Goal: Transaction & Acquisition: Purchase product/service

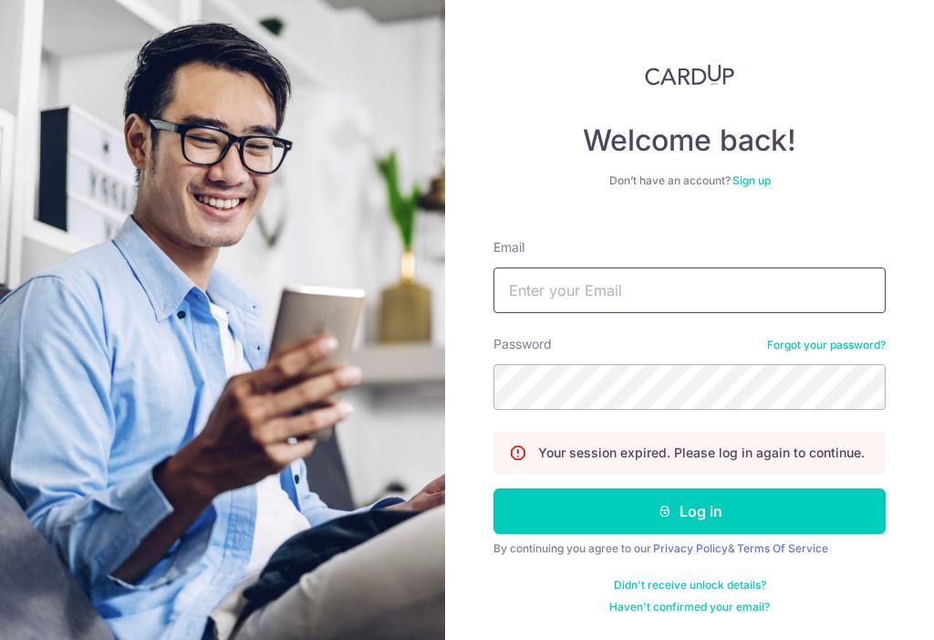
click at [699, 308] on input "Email" at bounding box center [690, 290] width 392 height 46
type input "gwen_tmy@hotmail.com"
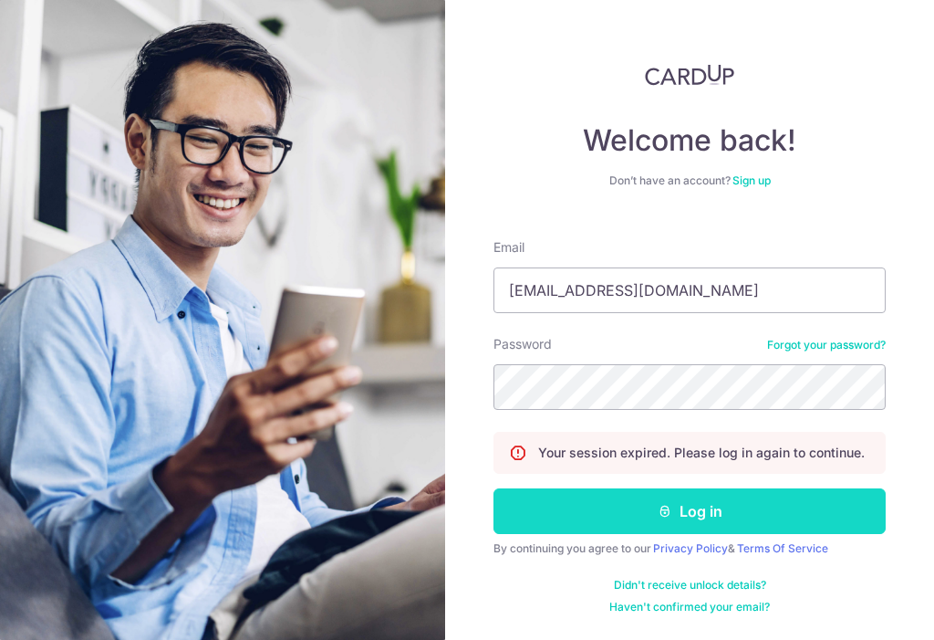
click at [659, 510] on icon "submit" at bounding box center [665, 511] width 15 height 15
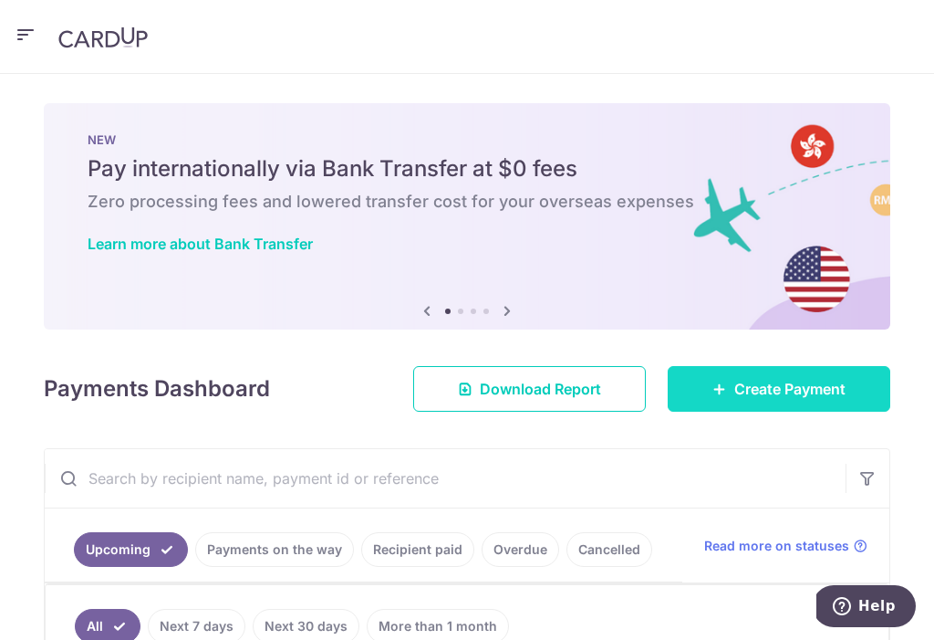
click at [760, 378] on span "Create Payment" at bounding box center [790, 389] width 111 height 22
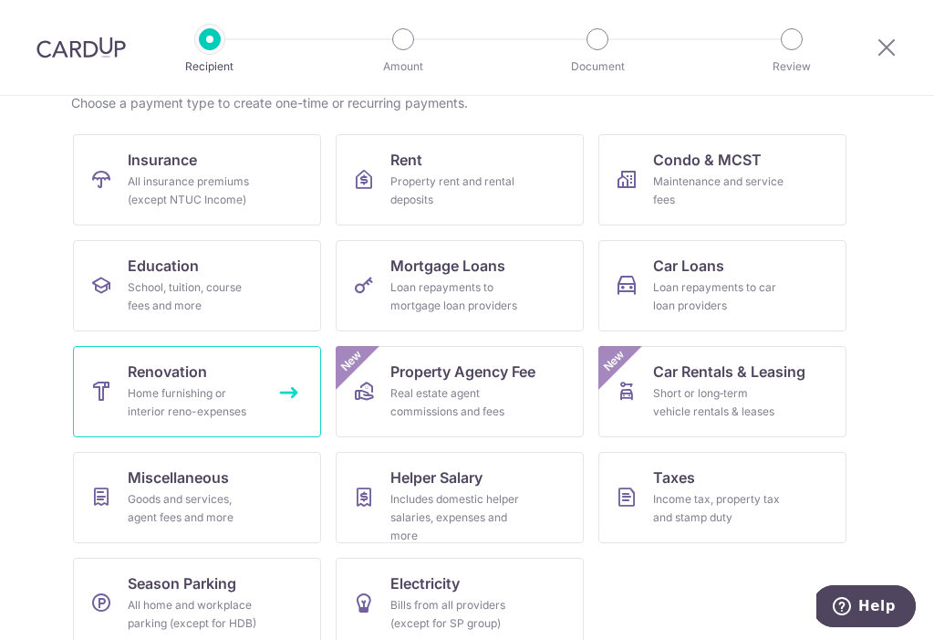
scroll to position [177, 0]
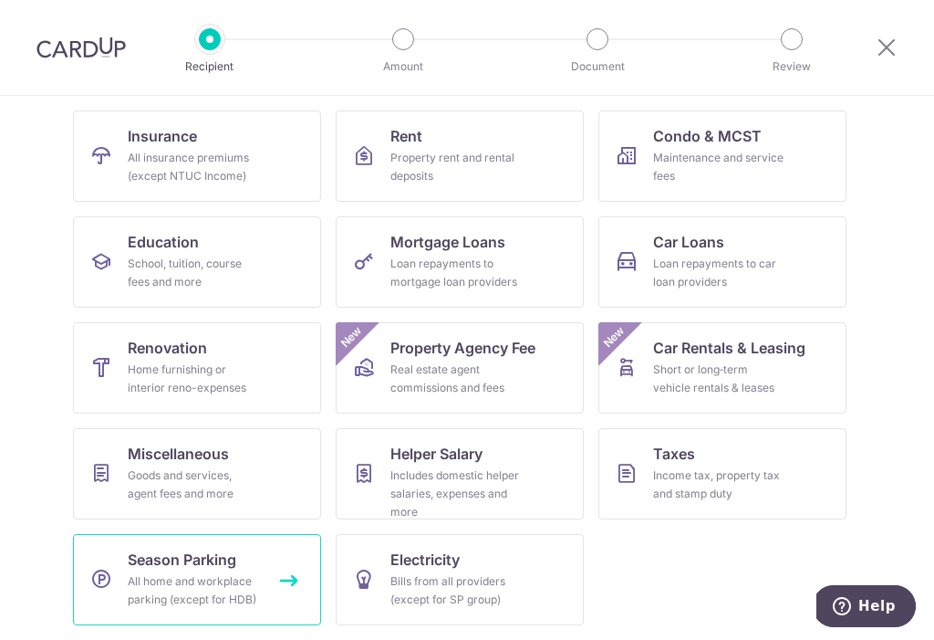
click at [148, 572] on div "All home and workplace parking (except for HDB)" at bounding box center [193, 590] width 131 height 37
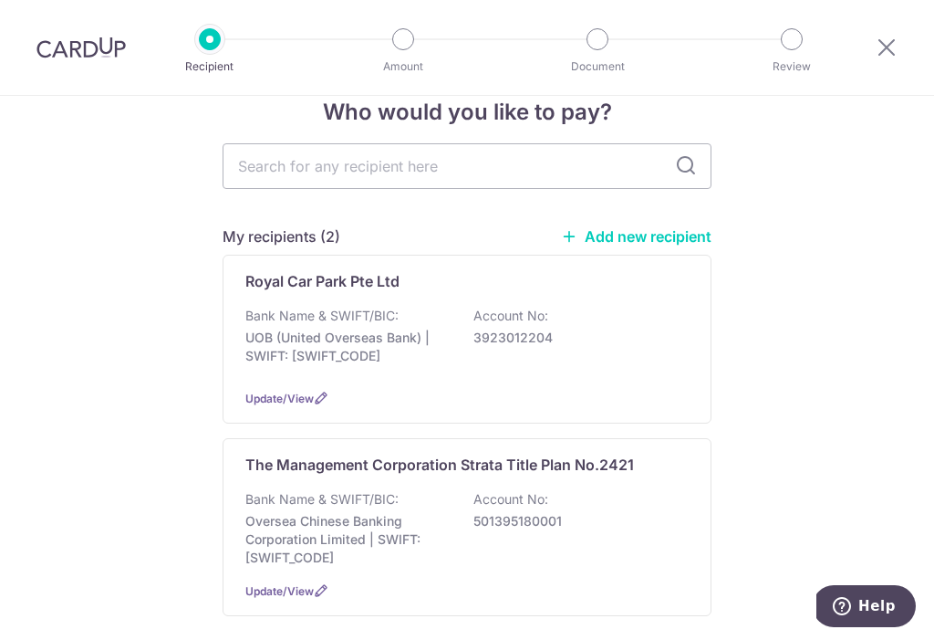
scroll to position [43, 0]
click at [606, 228] on link "Add new recipient" at bounding box center [636, 237] width 151 height 18
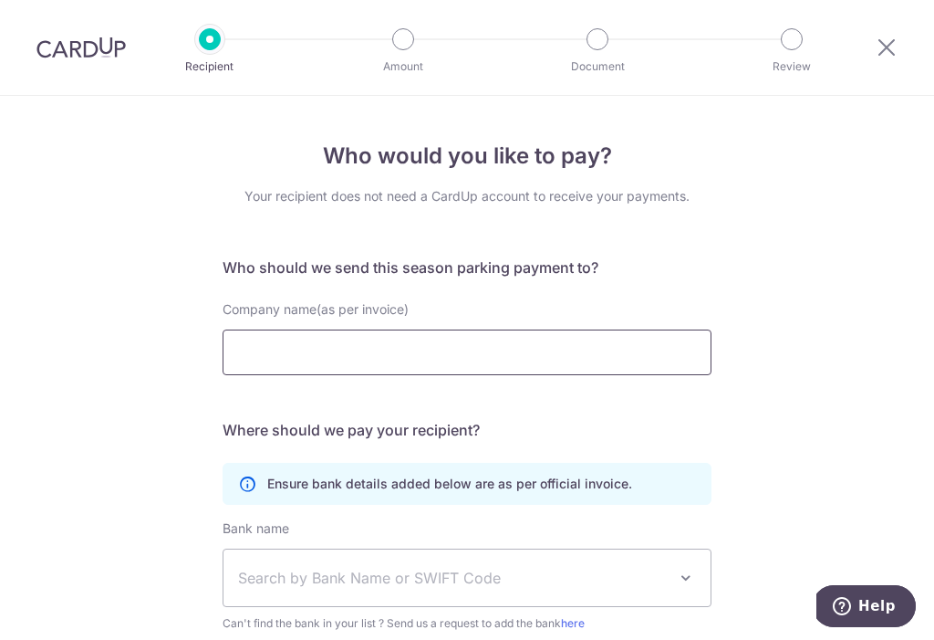
click at [362, 334] on input "Company name(as per invoice)" at bounding box center [467, 352] width 489 height 46
paste input "MCST 2421"
type input "MCST 2421"
click at [300, 549] on span "Search by Bank Name or SWIFT Code" at bounding box center [467, 577] width 487 height 57
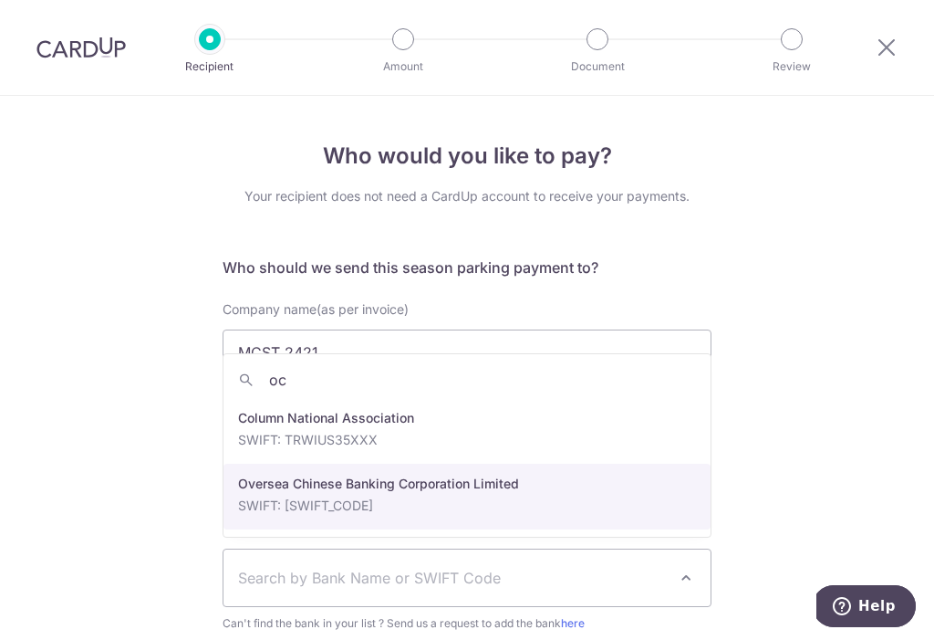
type input "oc"
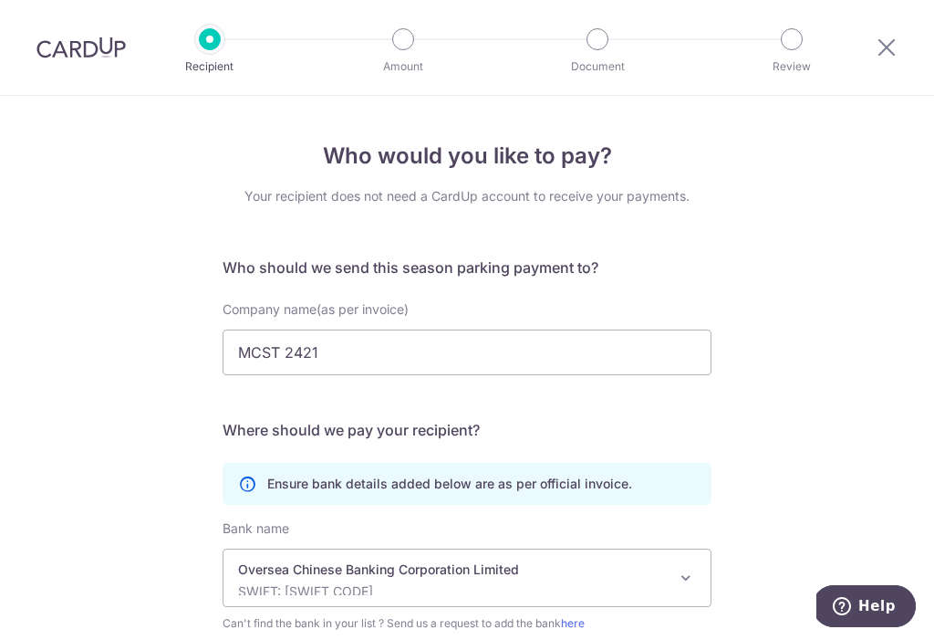
select select "12"
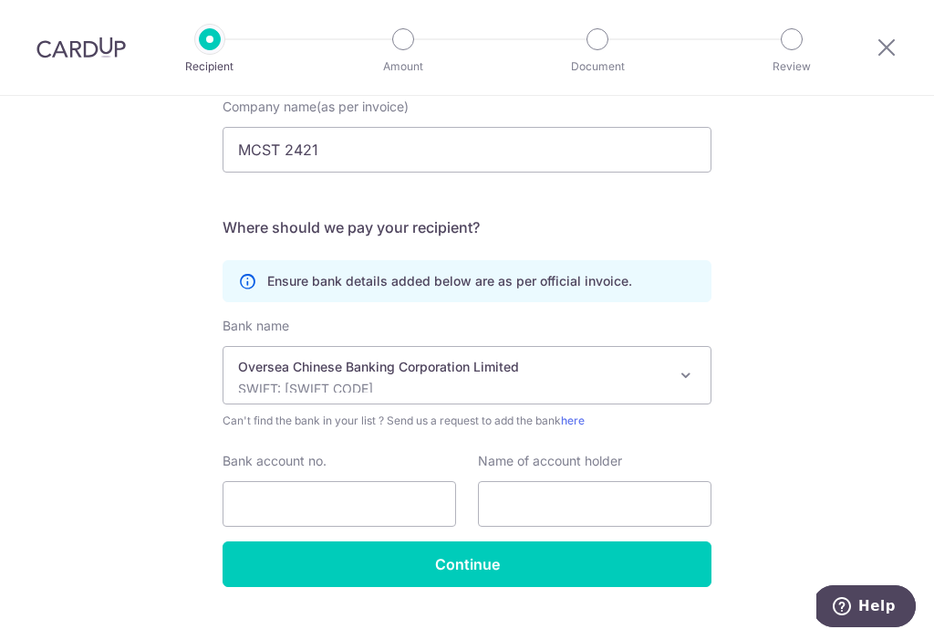
scroll to position [228, 0]
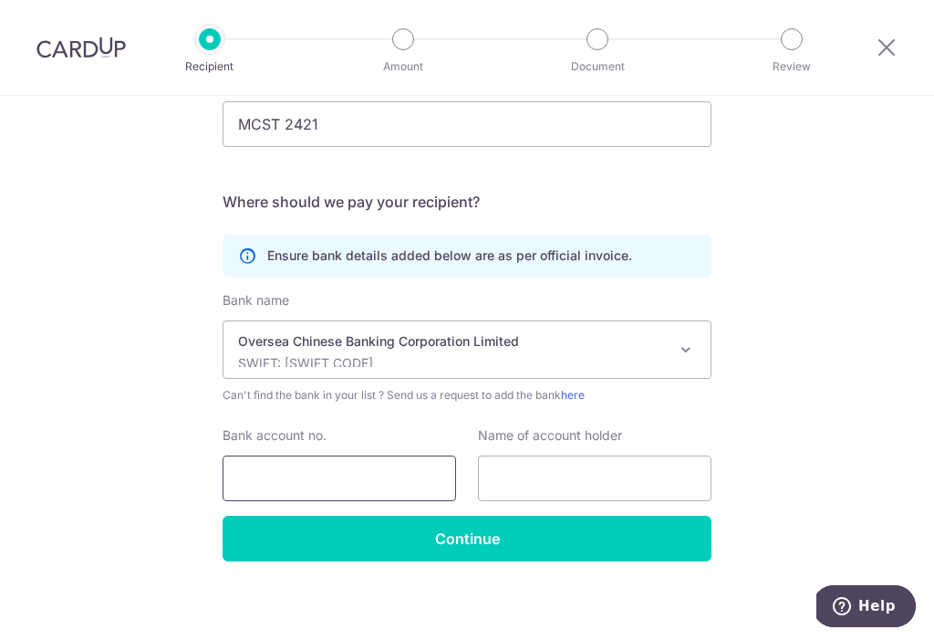
click at [384, 475] on input "Bank account no." at bounding box center [340, 478] width 234 height 46
paste input "501-395180-001"
type input "501-395180-001"
click at [579, 470] on input "text" at bounding box center [595, 478] width 234 height 46
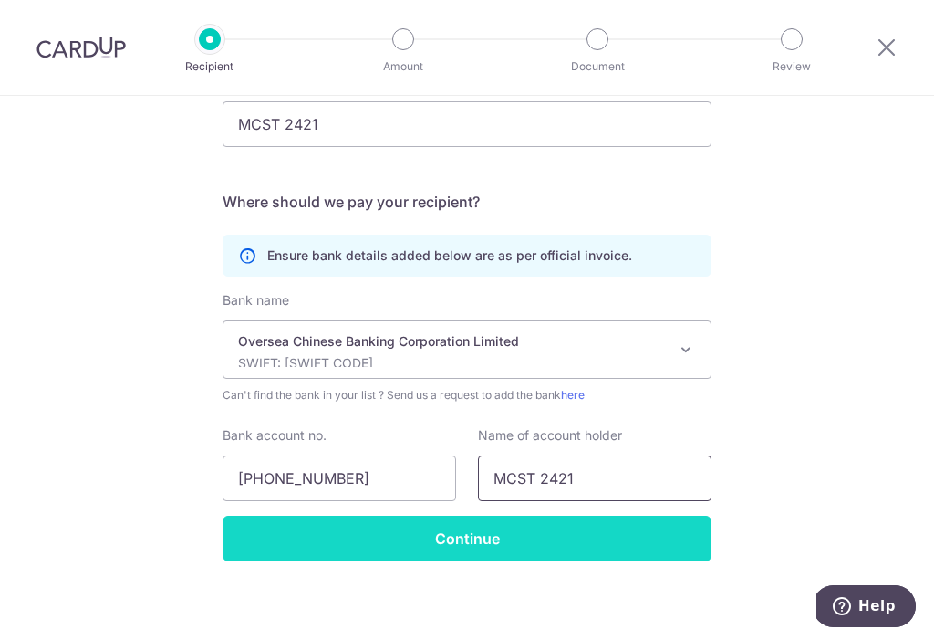
type input "MCST 2421"
click at [503, 538] on input "Continue" at bounding box center [467, 539] width 489 height 46
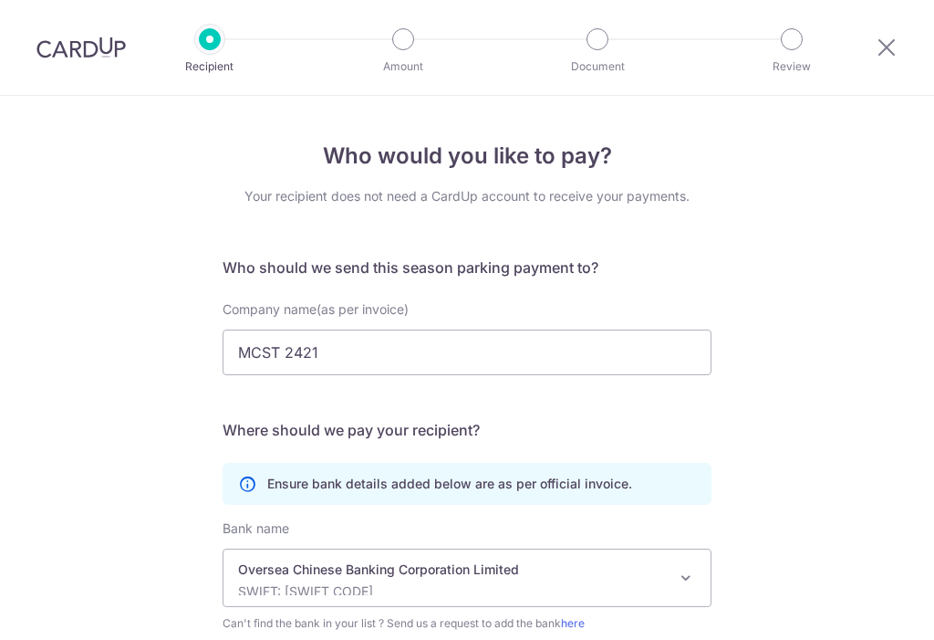
scroll to position [272, 0]
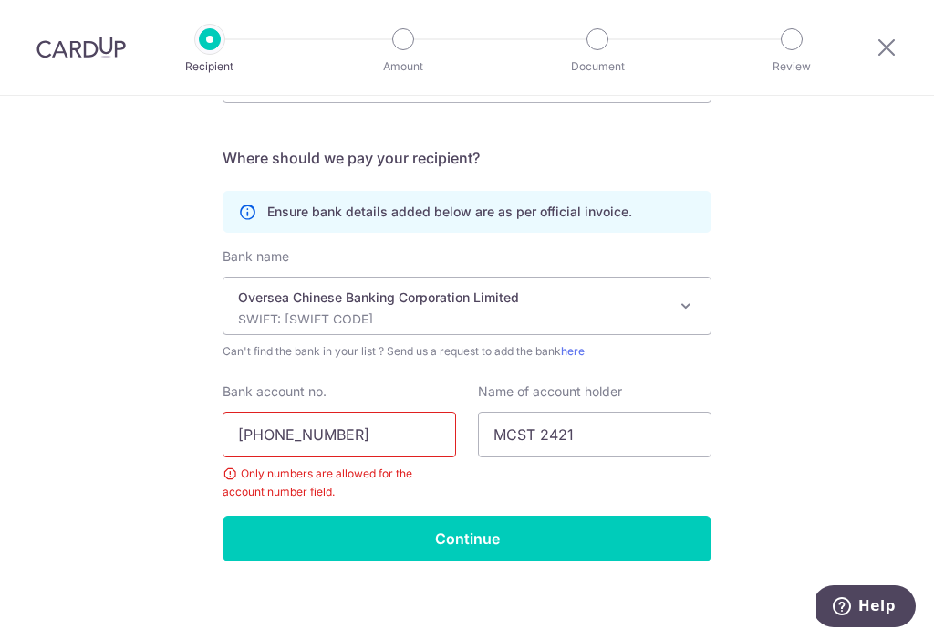
click at [324, 423] on input "501-395180-001" at bounding box center [340, 435] width 234 height 46
click at [272, 433] on input "501-395180001" at bounding box center [340, 435] width 234 height 46
type input "501395180001"
click at [508, 479] on div "Name of account holder MCST 2421" at bounding box center [595, 441] width 256 height 119
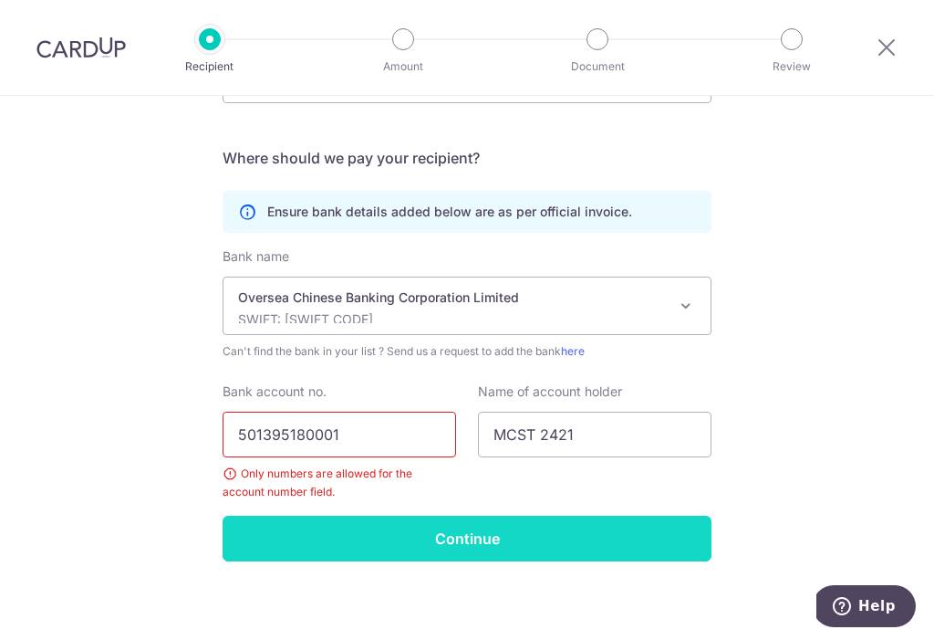
click at [487, 522] on input "Continue" at bounding box center [467, 539] width 489 height 46
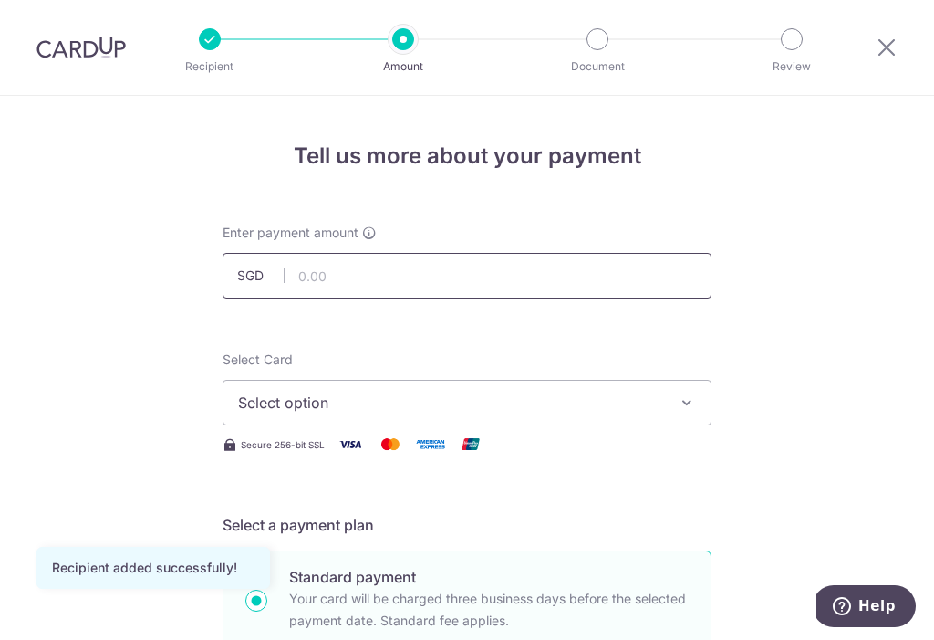
click at [431, 260] on input "text" at bounding box center [467, 276] width 489 height 46
type input "604.95"
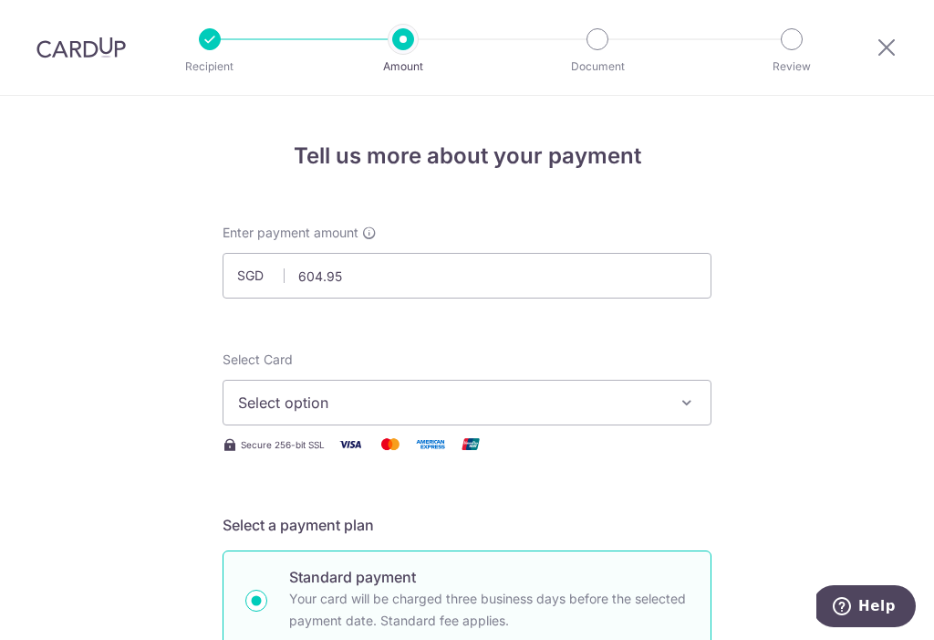
click at [386, 408] on button "Select option" at bounding box center [467, 403] width 489 height 46
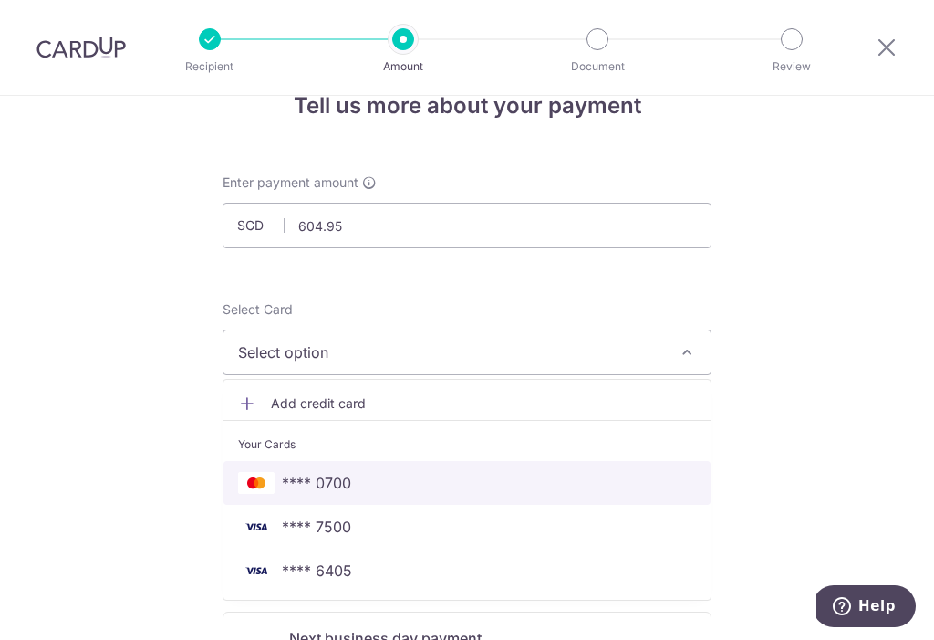
scroll to position [54, 0]
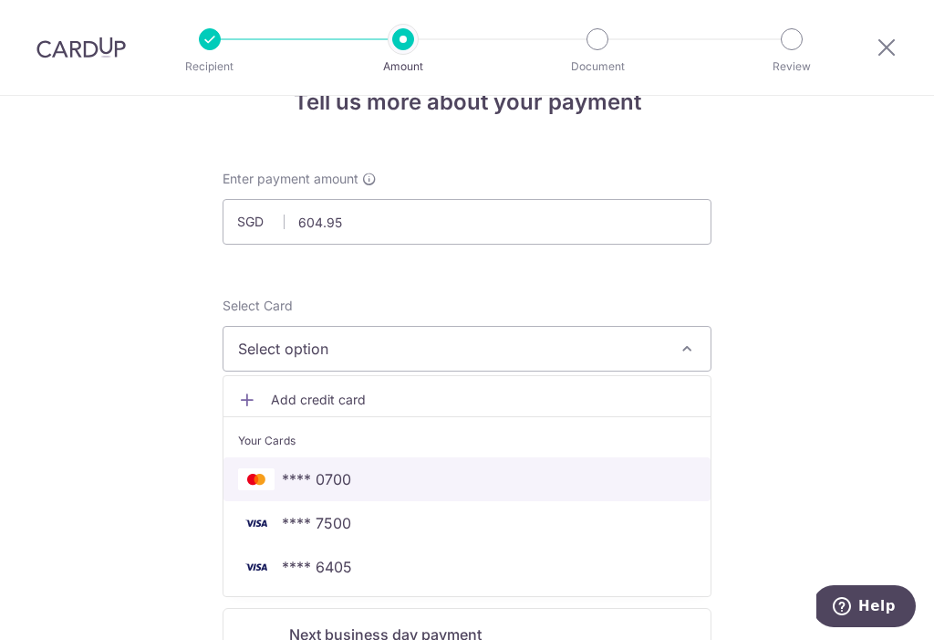
click at [360, 472] on span "**** 0700" at bounding box center [467, 479] width 458 height 22
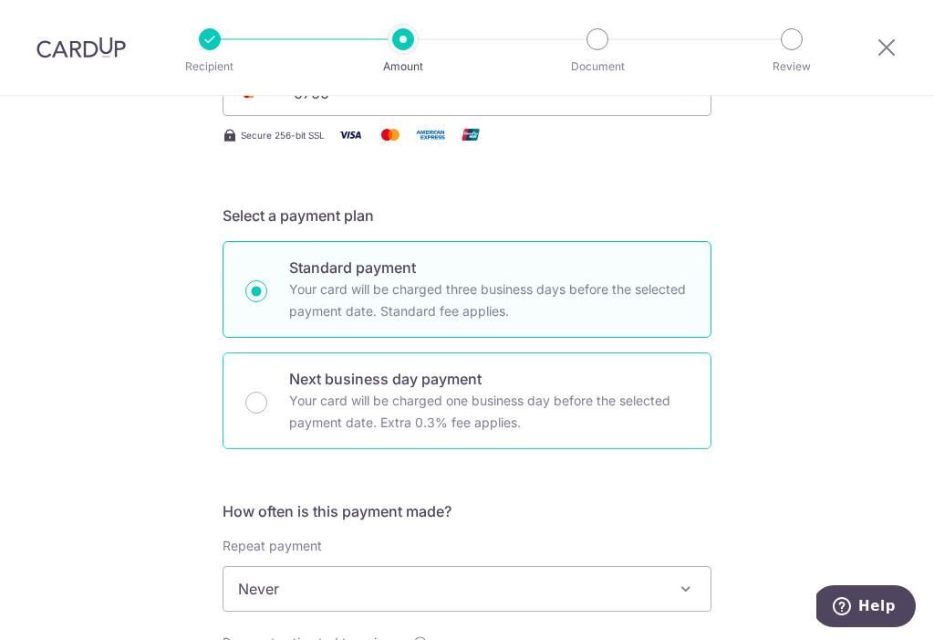
scroll to position [314, 0]
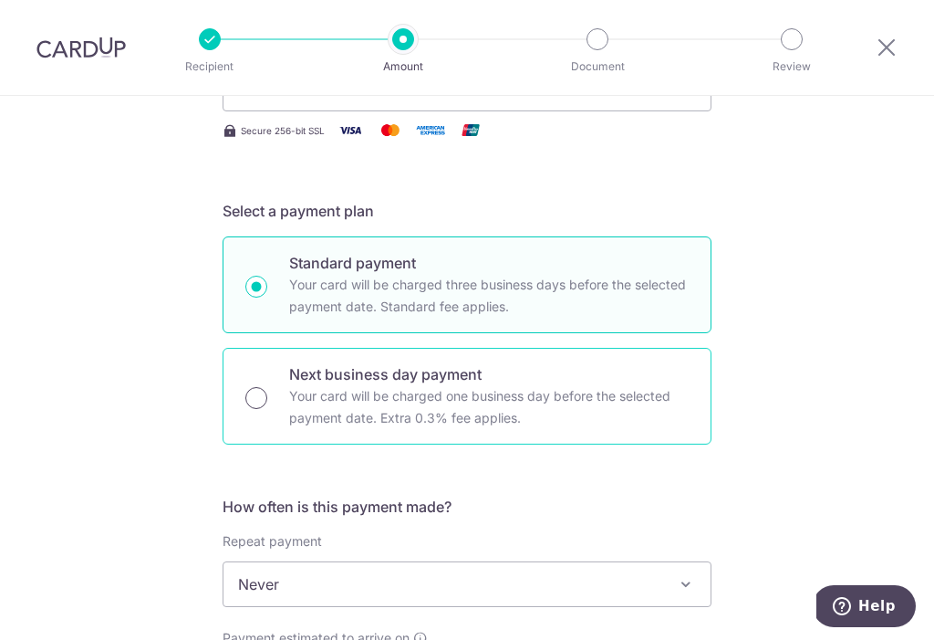
click at [253, 387] on input "Next business day payment Your card will be charged one business day before the…" at bounding box center [256, 398] width 22 height 22
radio input "true"
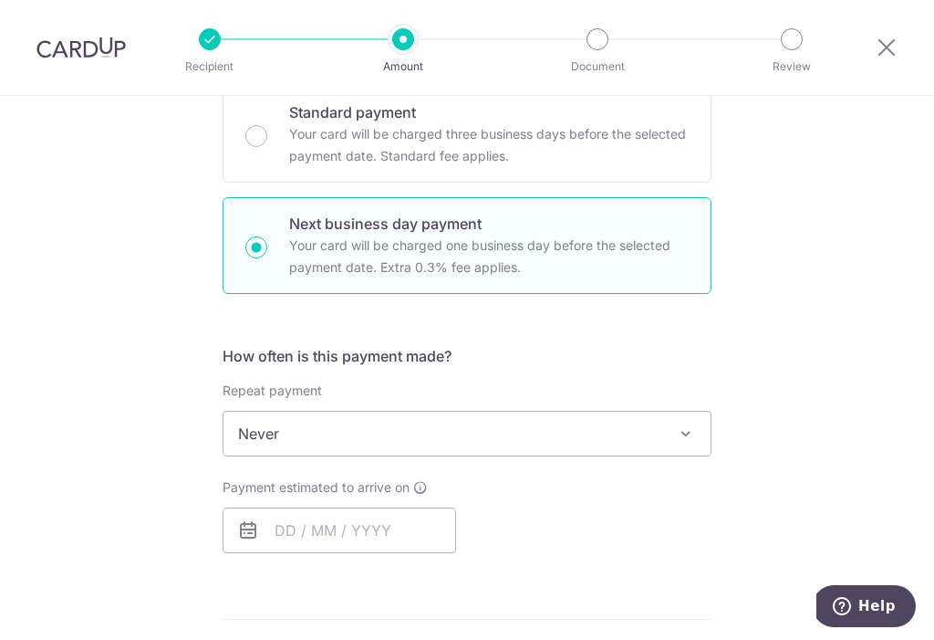
scroll to position [465, 0]
click at [328, 416] on span "Never" at bounding box center [467, 433] width 487 height 44
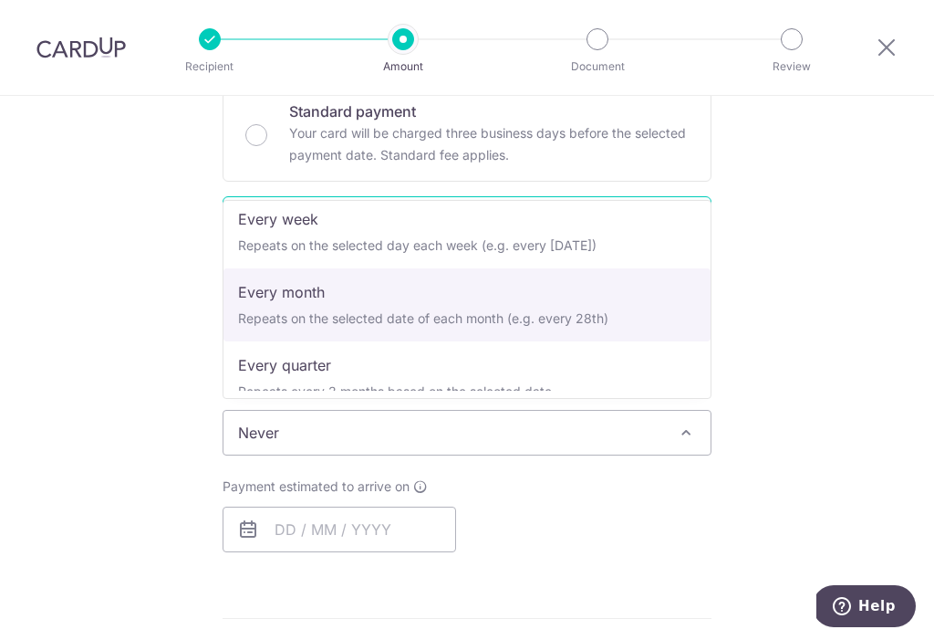
scroll to position [183, 0]
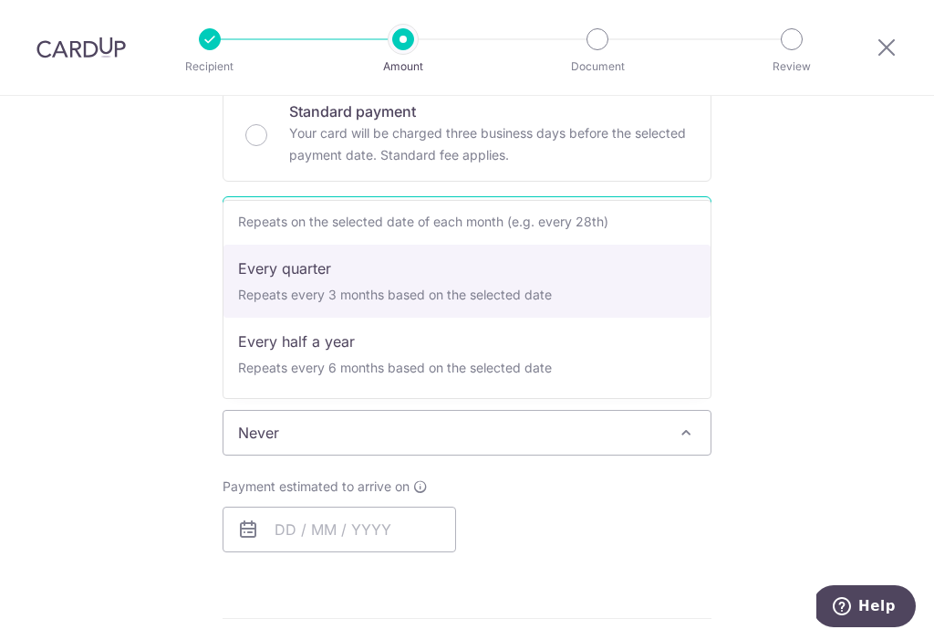
select select "4"
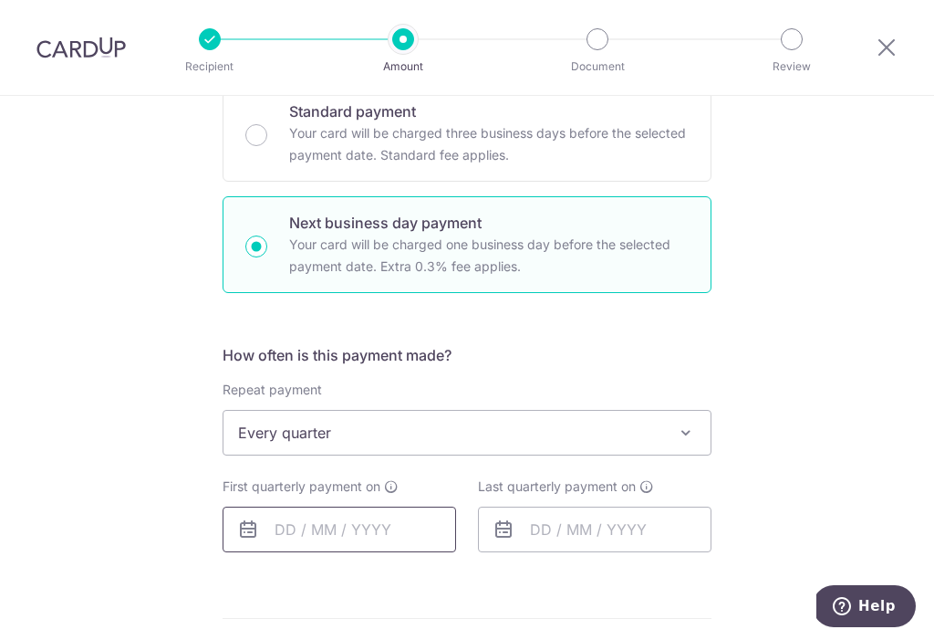
click at [329, 516] on input "text" at bounding box center [340, 529] width 234 height 46
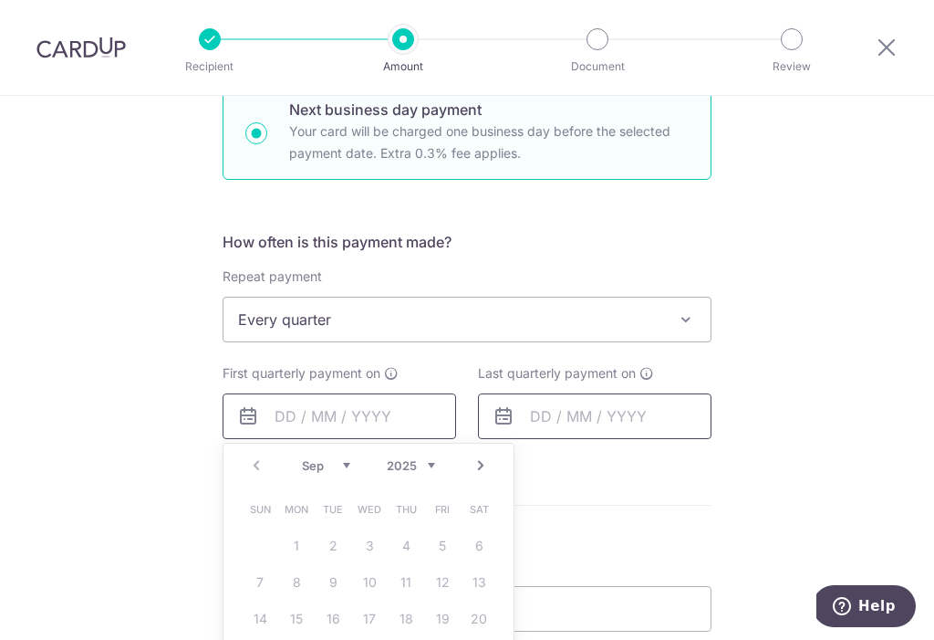
scroll to position [645, 0]
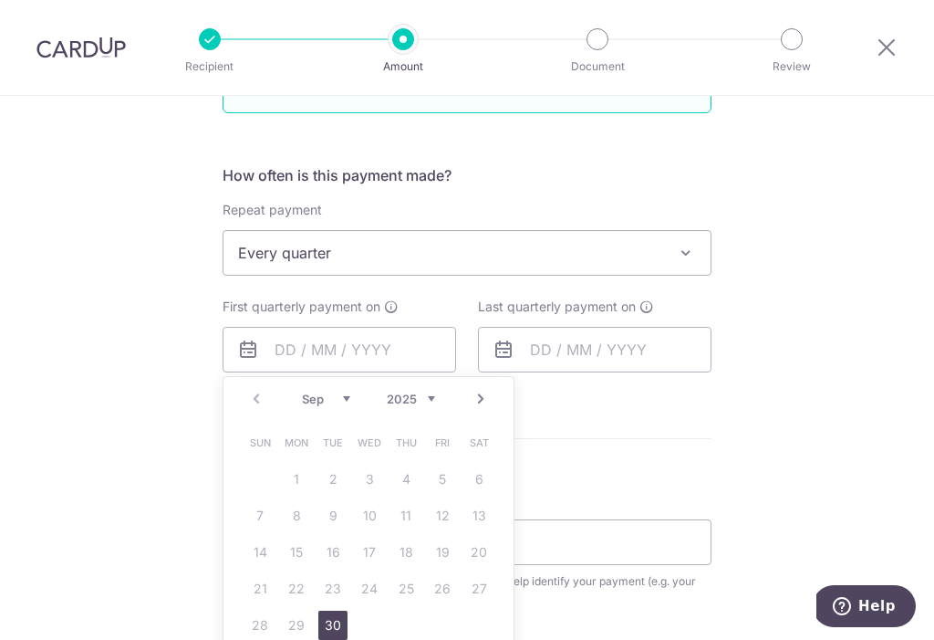
click at [759, 391] on div "Tell us more about your payment Enter payment amount SGD 604.95 604.95 Recipien…" at bounding box center [467, 311] width 934 height 1721
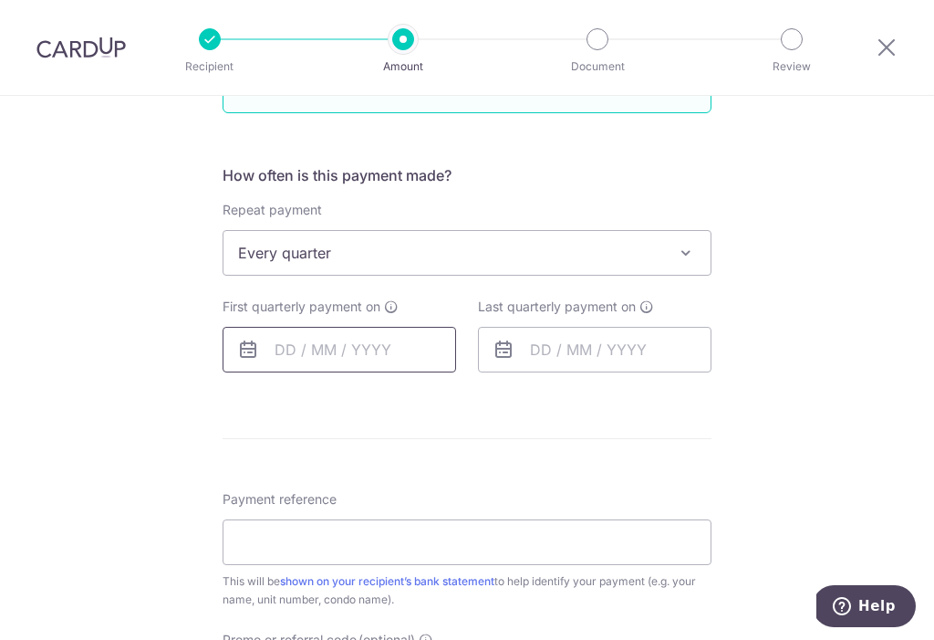
click at [418, 327] on input "text" at bounding box center [340, 350] width 234 height 46
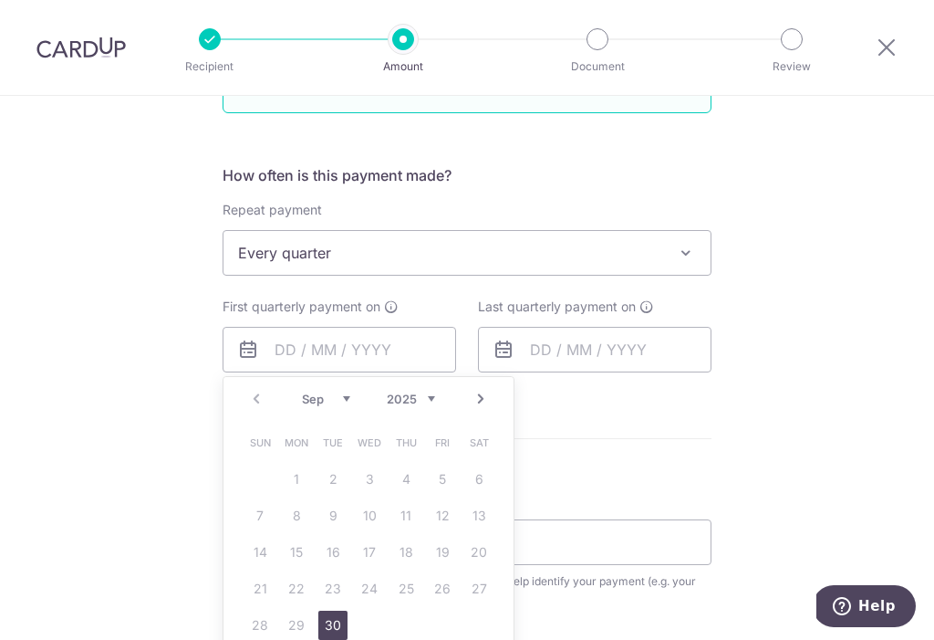
click at [475, 388] on link "Next" at bounding box center [481, 399] width 22 height 22
click at [365, 476] on link "1" at bounding box center [369, 478] width 29 height 29
type input "01/10/2025"
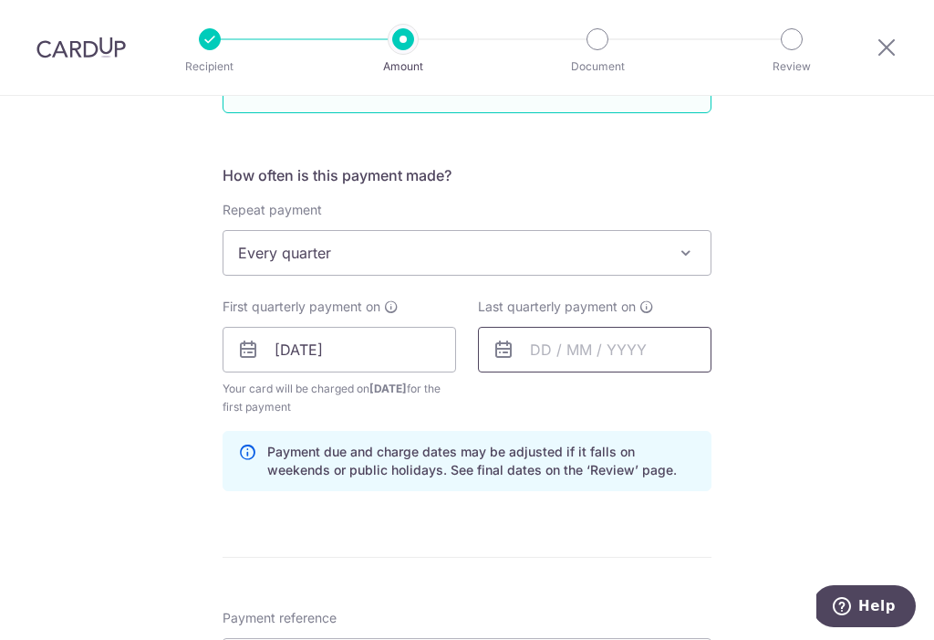
click at [651, 348] on input "text" at bounding box center [595, 350] width 234 height 46
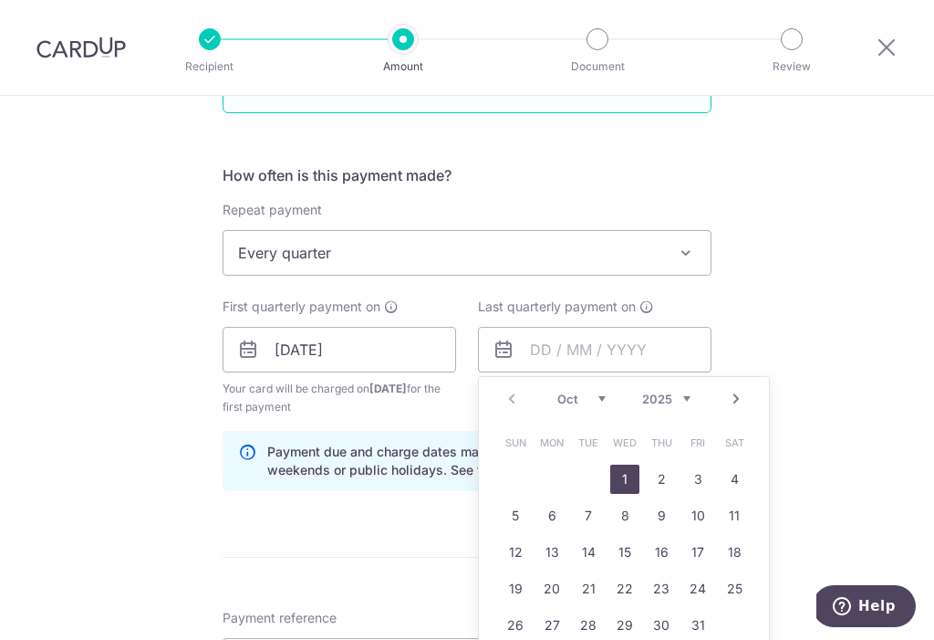
click at [736, 391] on link "Next" at bounding box center [736, 399] width 22 height 22
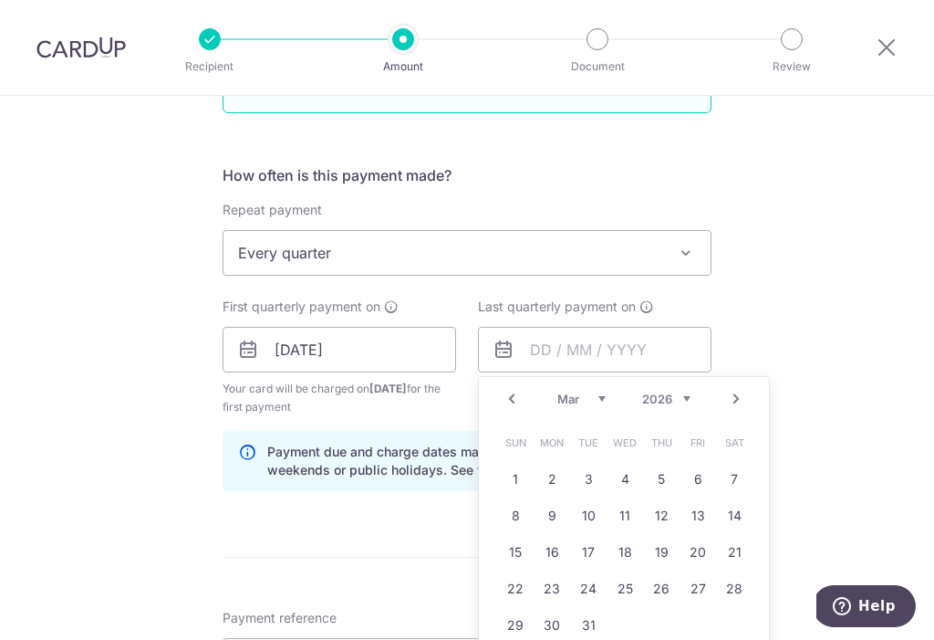
click at [732, 393] on link "Next" at bounding box center [736, 399] width 22 height 22
click at [733, 393] on link "Next" at bounding box center [736, 399] width 22 height 22
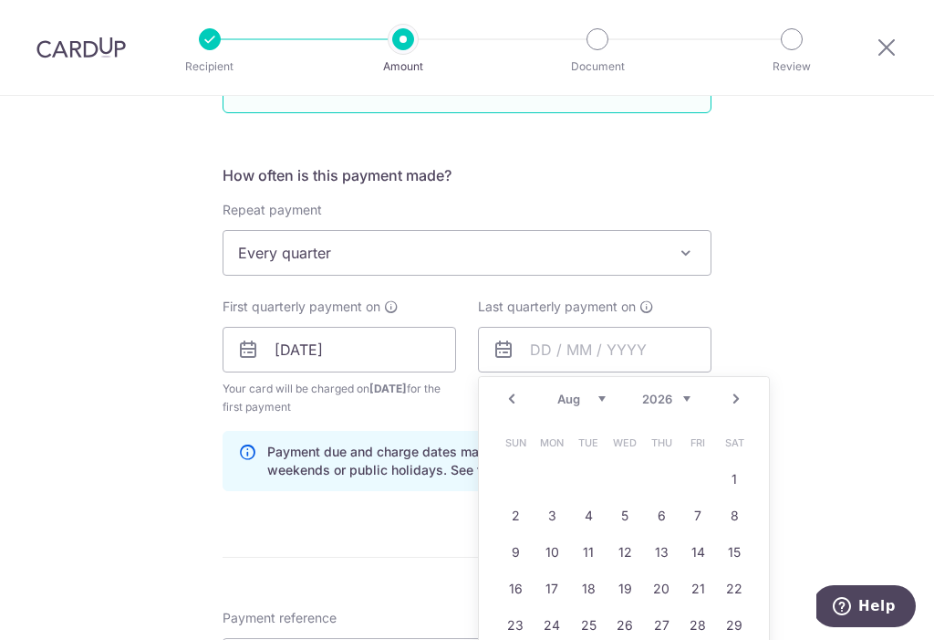
click at [733, 393] on link "Next" at bounding box center [736, 399] width 22 height 22
click at [733, 394] on link "Next" at bounding box center [736, 399] width 22 height 22
click at [733, 392] on link "Next" at bounding box center [736, 399] width 22 height 22
click at [728, 393] on link "Next" at bounding box center [736, 399] width 22 height 22
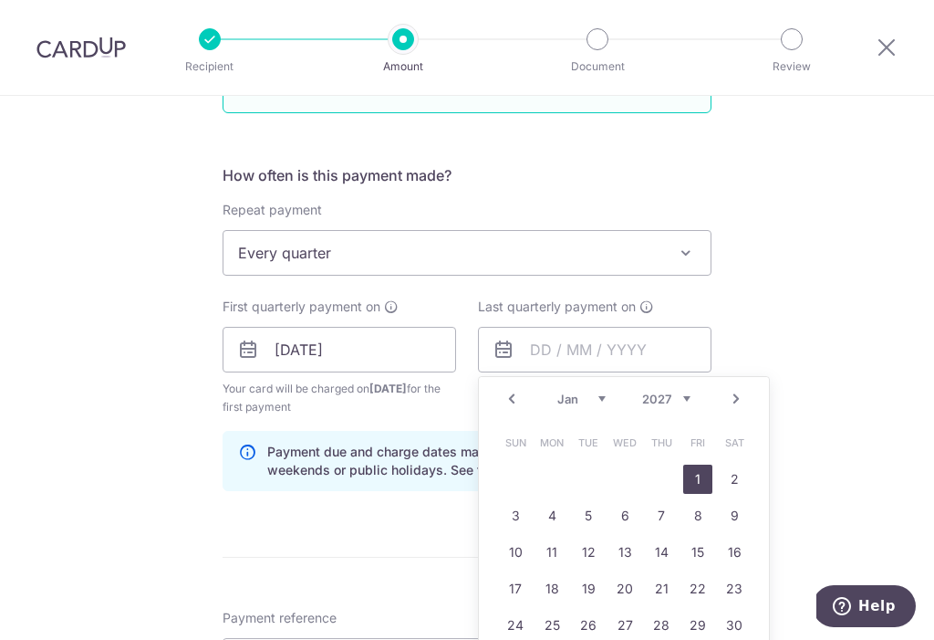
click at [696, 470] on link "1" at bounding box center [697, 478] width 29 height 29
type input "01/01/2027"
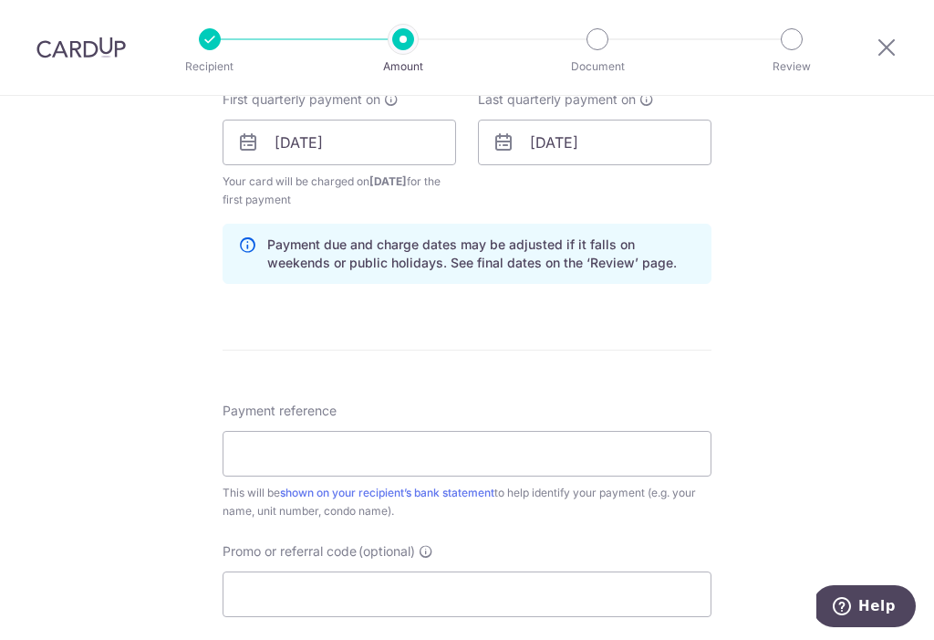
scroll to position [885, 0]
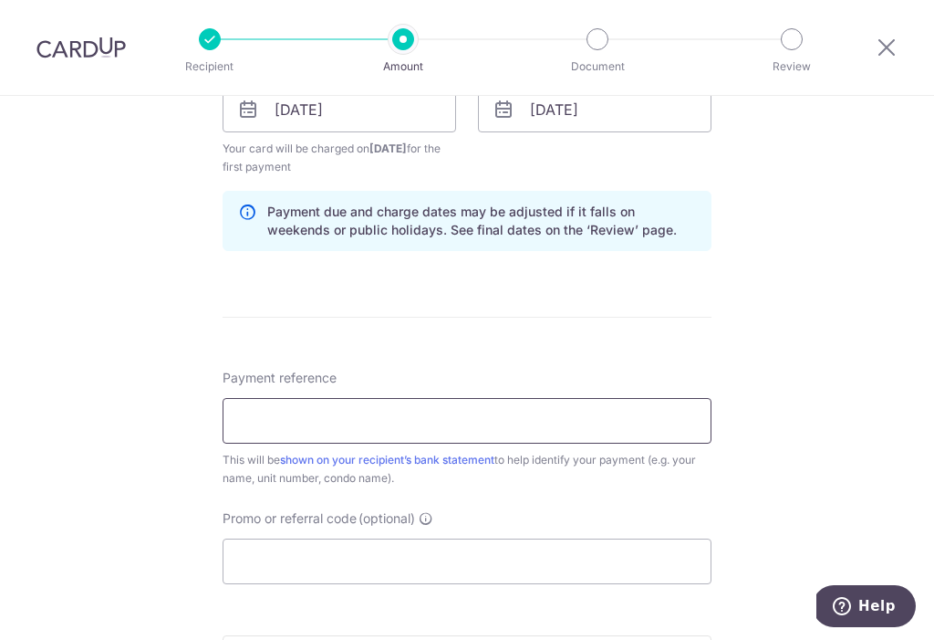
click at [281, 417] on input "Payment reference" at bounding box center [467, 421] width 489 height 46
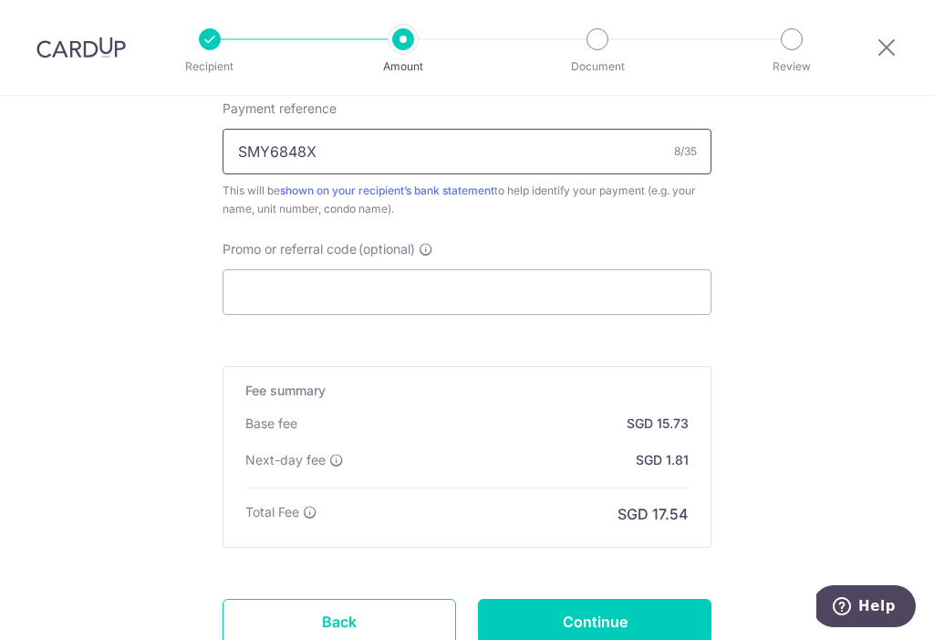
scroll to position [1288, 0]
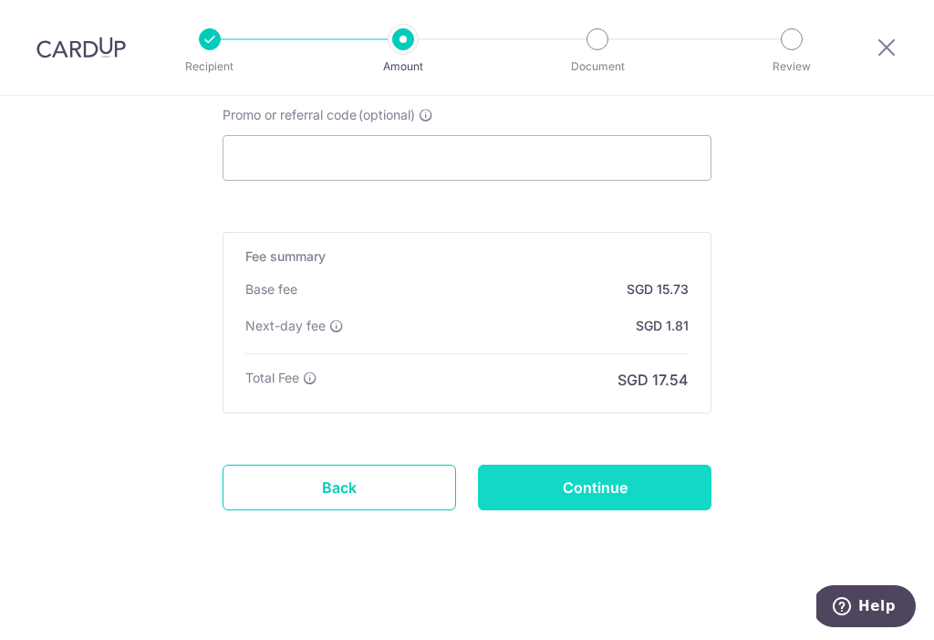
type input "SMY6848X"
click at [642, 483] on input "Continue" at bounding box center [595, 487] width 234 height 46
type input "Create Schedule"
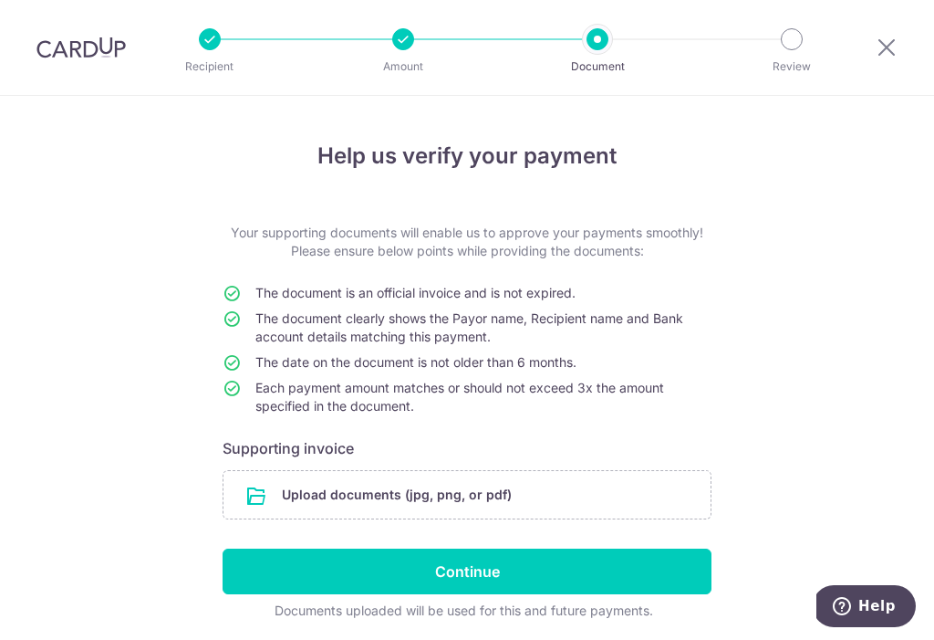
scroll to position [58, 0]
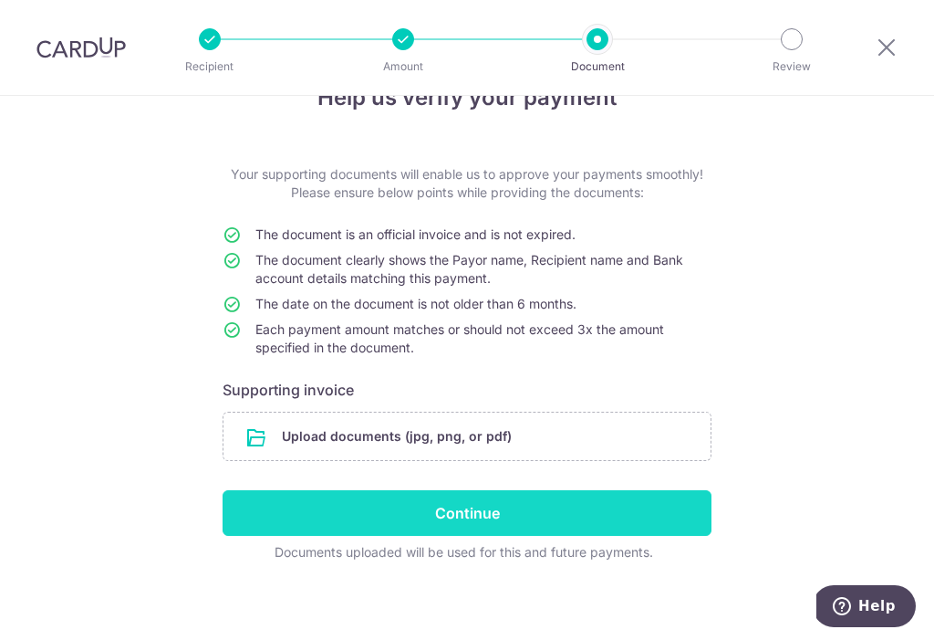
click at [339, 513] on input "Continue" at bounding box center [467, 513] width 489 height 46
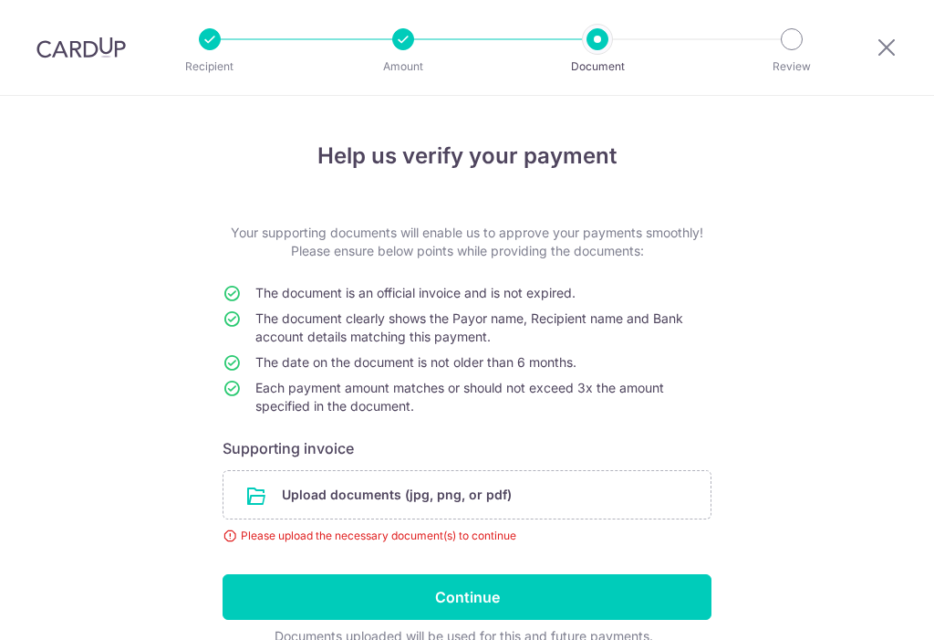
scroll to position [84, 0]
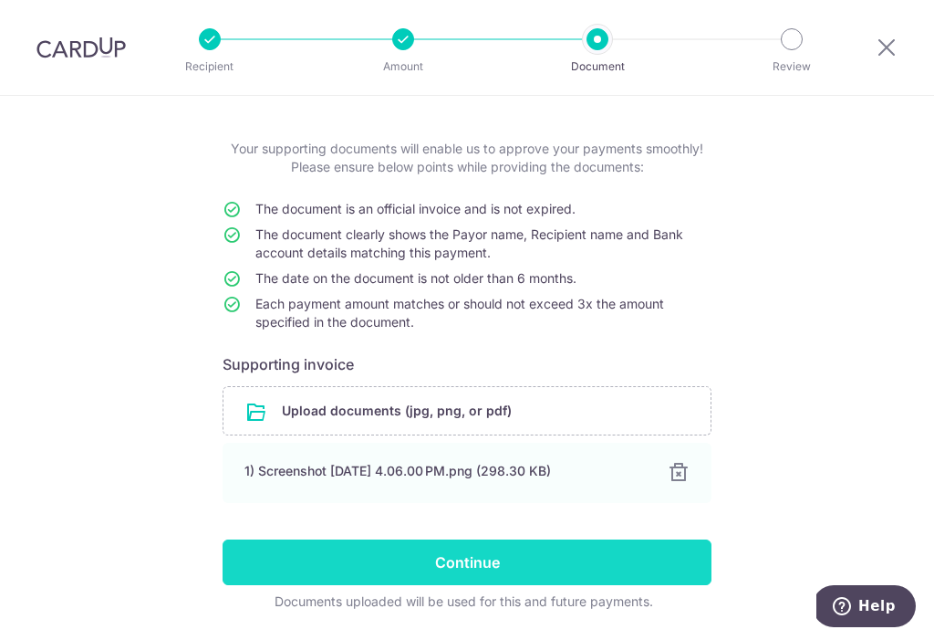
click at [454, 539] on input "Continue" at bounding box center [467, 562] width 489 height 46
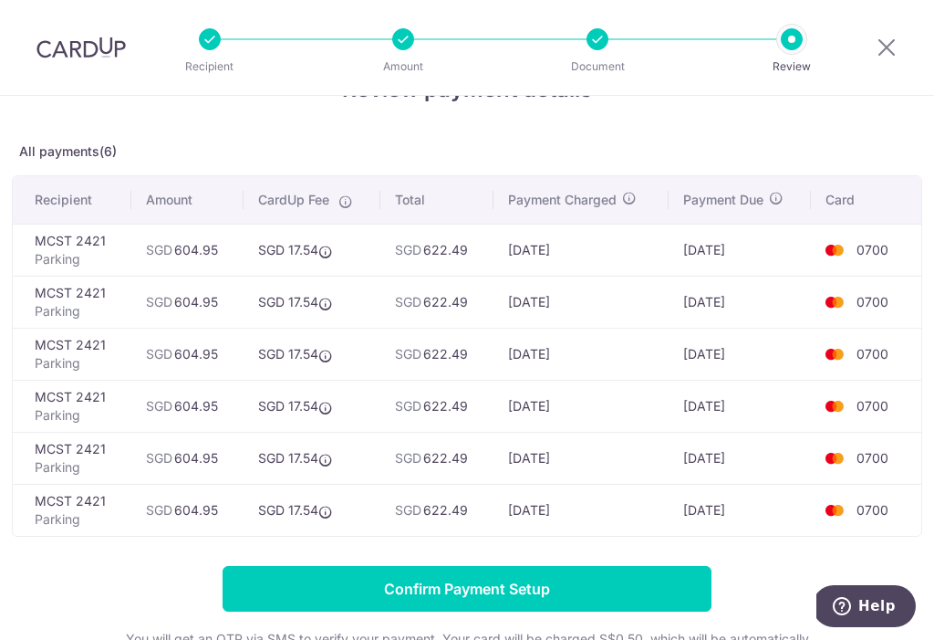
scroll to position [74, 0]
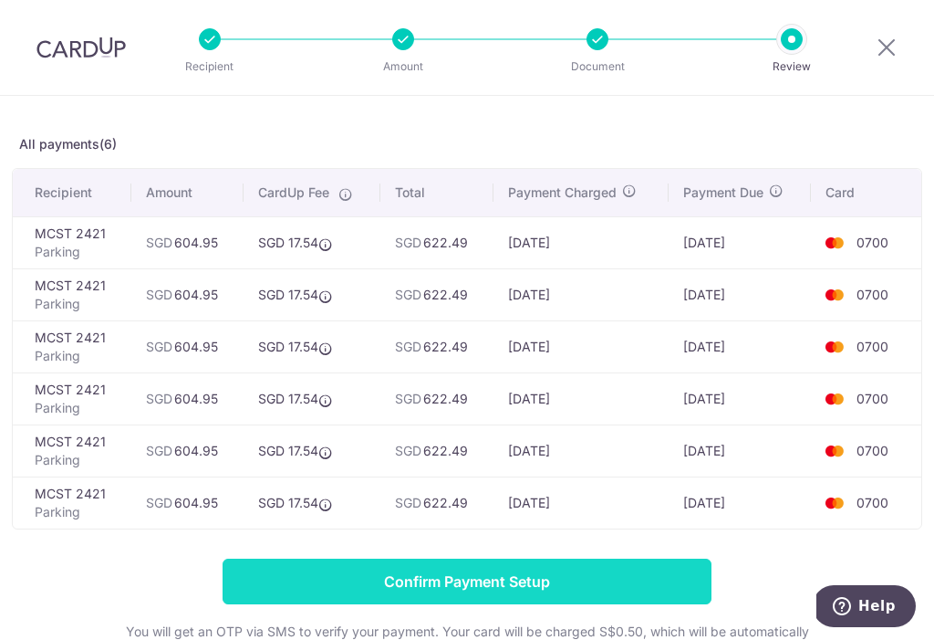
click at [495, 584] on input "Confirm Payment Setup" at bounding box center [467, 581] width 489 height 46
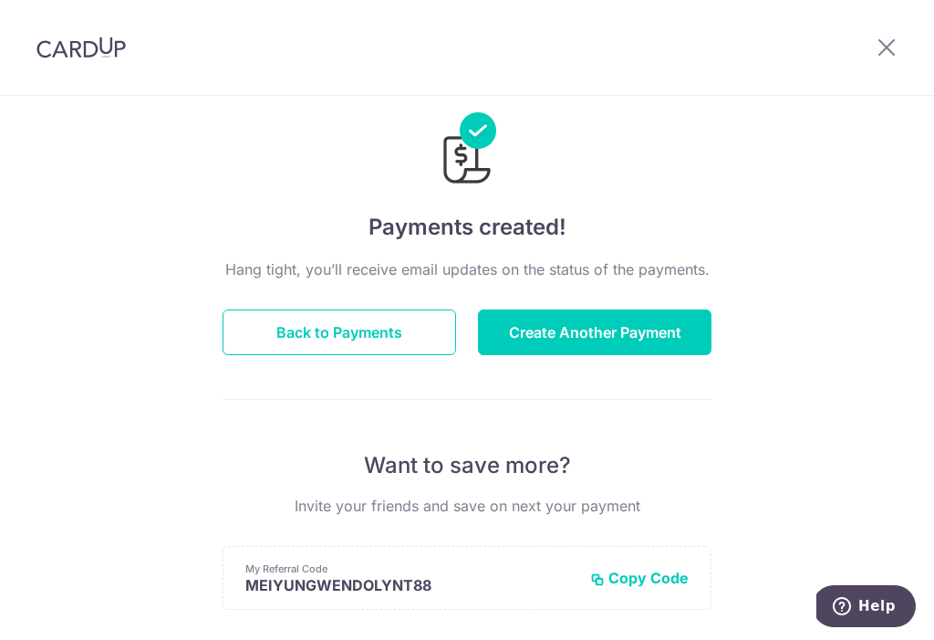
scroll to position [45, 0]
